Goal: Use online tool/utility: Use online tool/utility

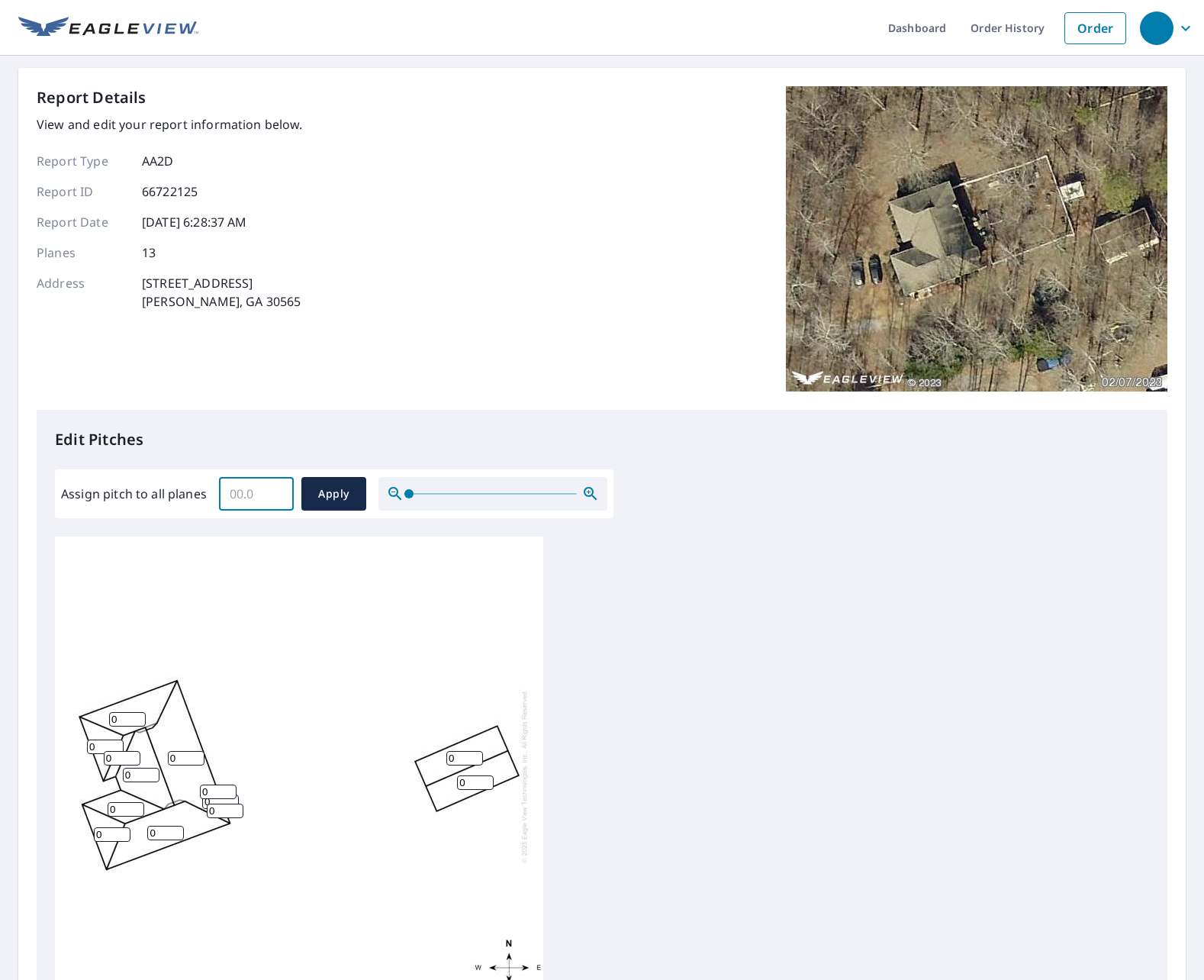
click at [233, 492] on input "Assign pitch to all planes" at bounding box center [256, 493] width 75 height 43
type input "5"
click at [333, 493] on span "Apply" at bounding box center [334, 494] width 40 height 19
type input "5"
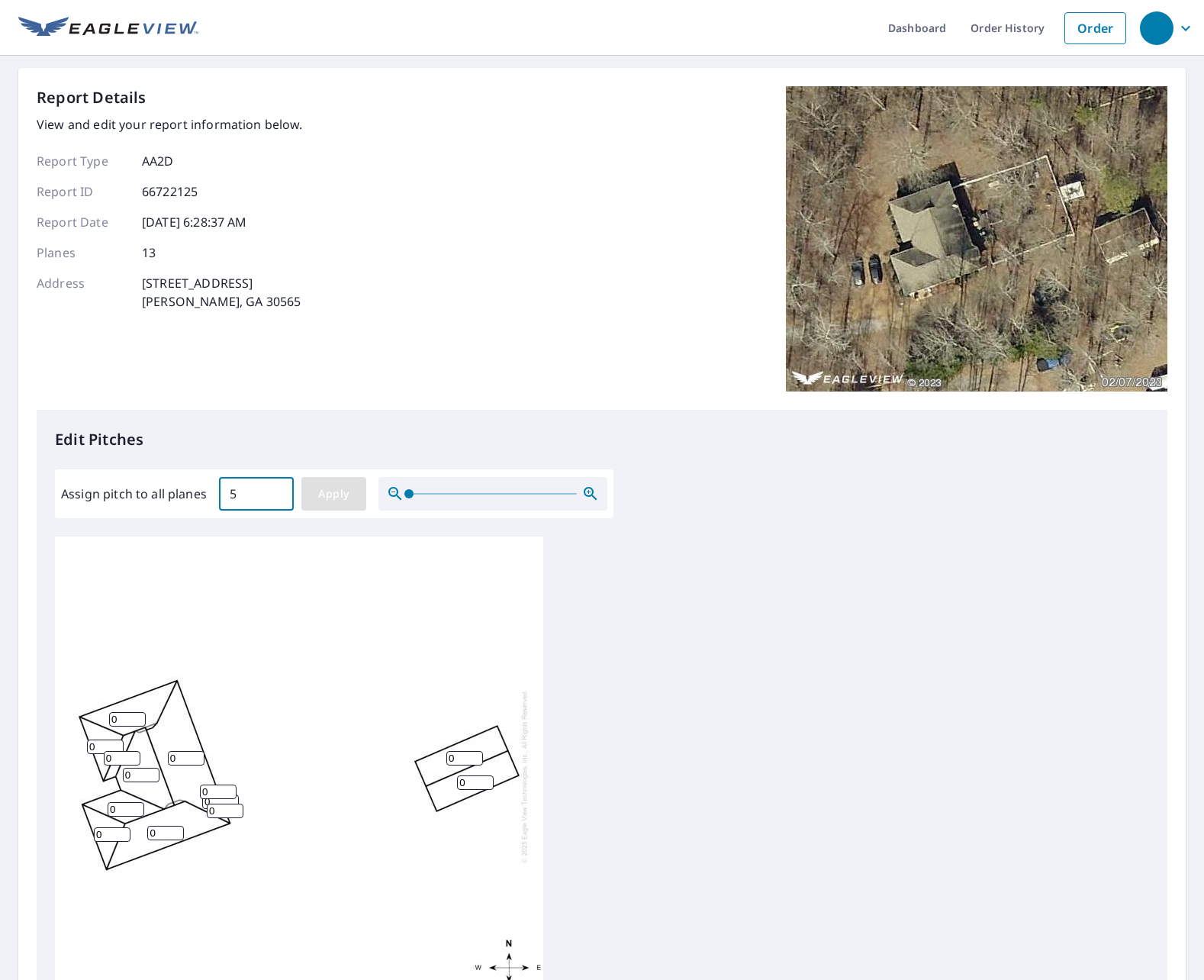
type input "5"
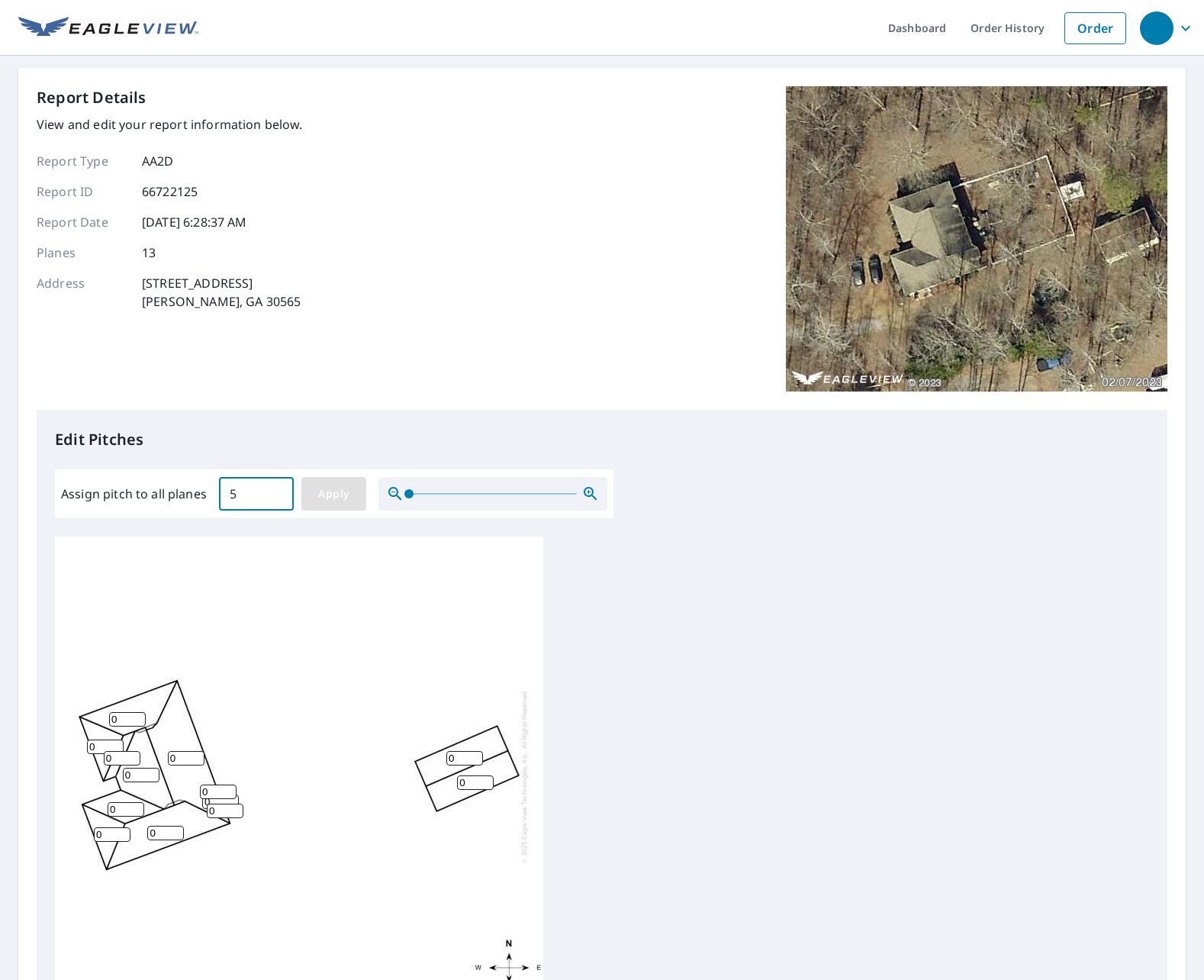
type input "5"
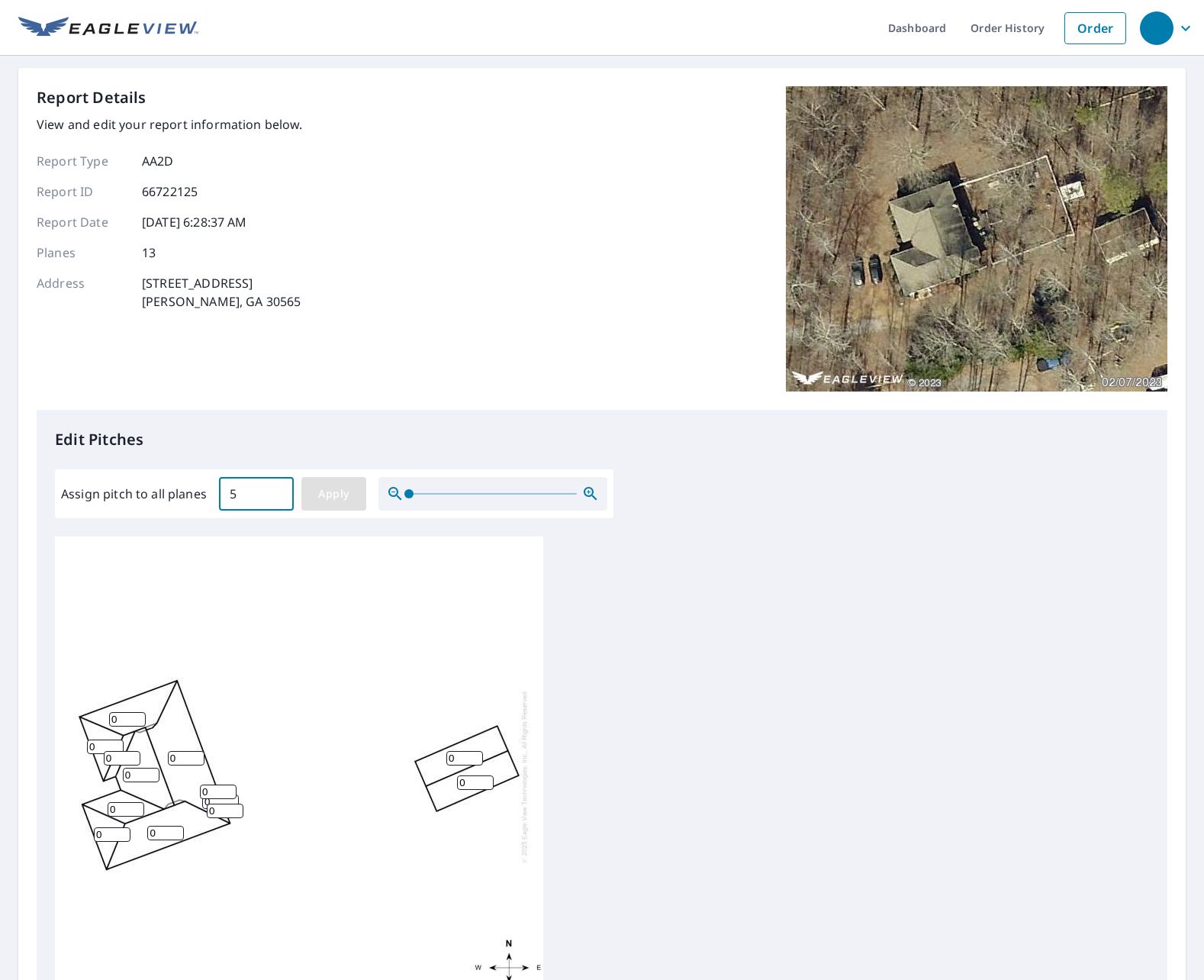
type input "5"
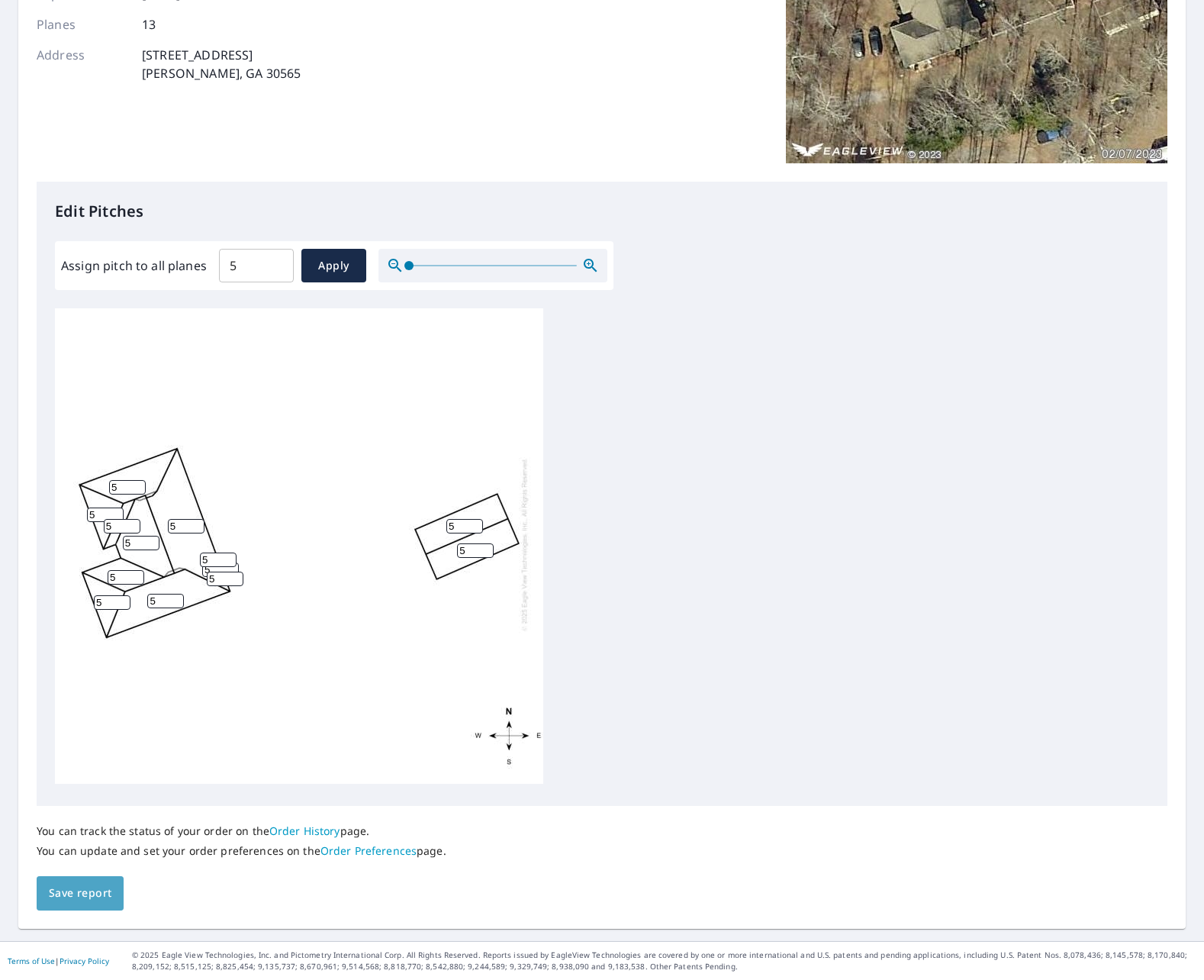
click at [96, 887] on span "Save report" at bounding box center [80, 893] width 63 height 19
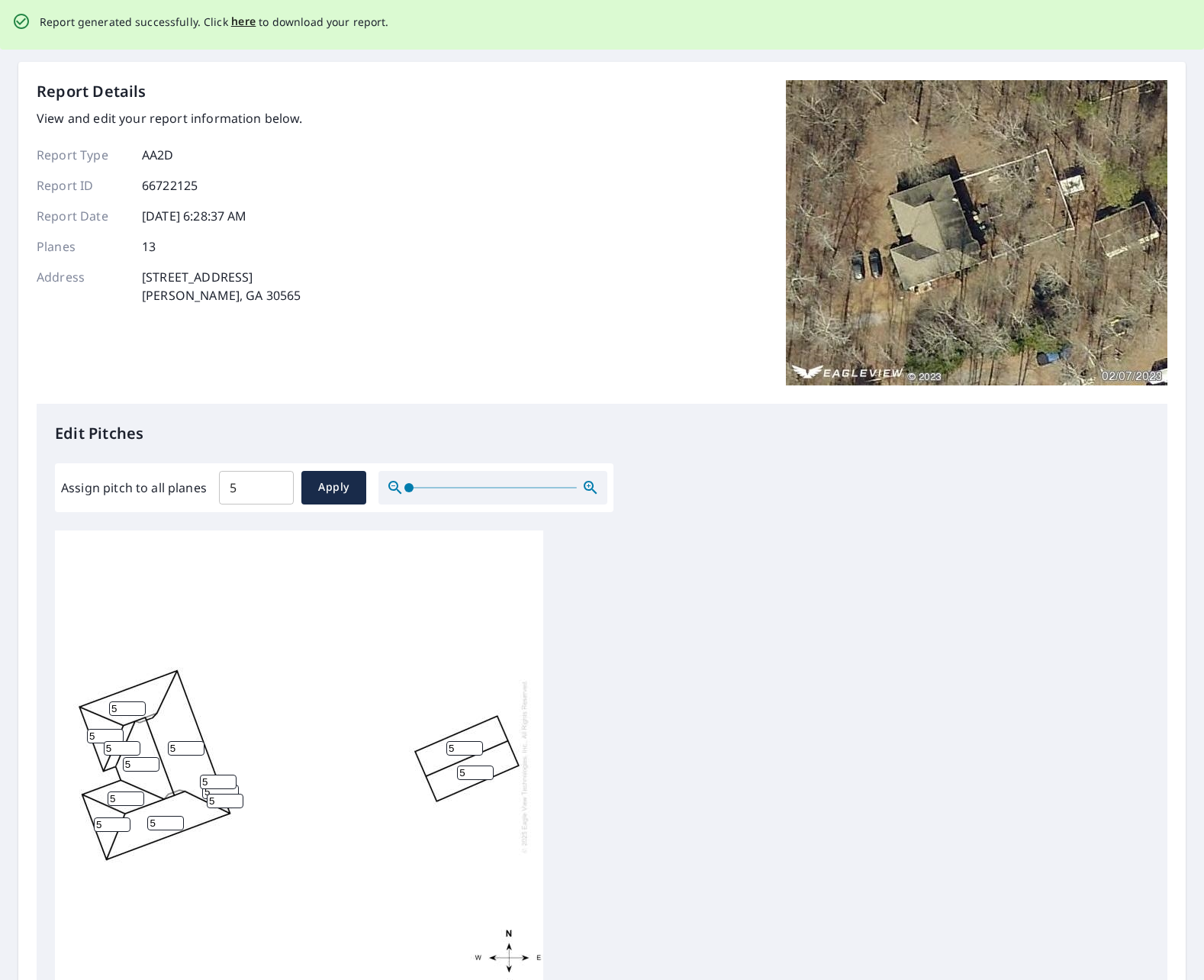
scroll to position [0, 0]
